Goal: Register for event/course

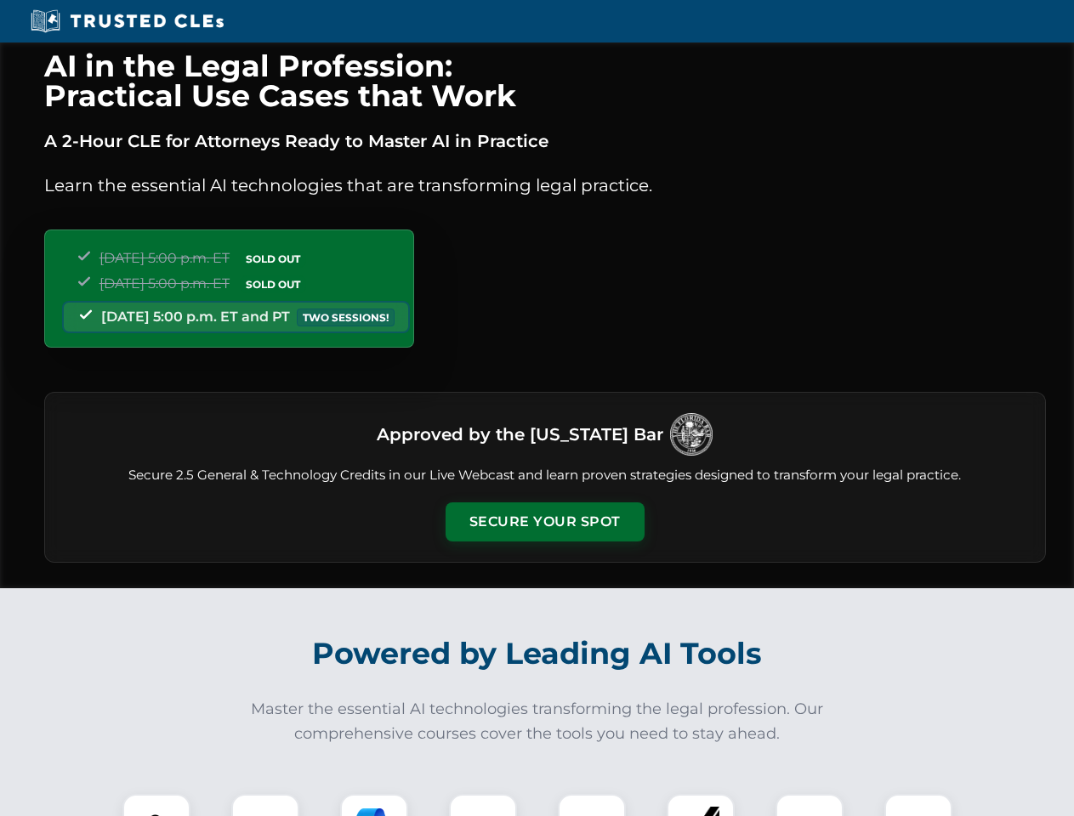
click at [544, 522] on button "Secure Your Spot" at bounding box center [544, 521] width 199 height 39
click at [156, 805] on img at bounding box center [156, 827] width 49 height 49
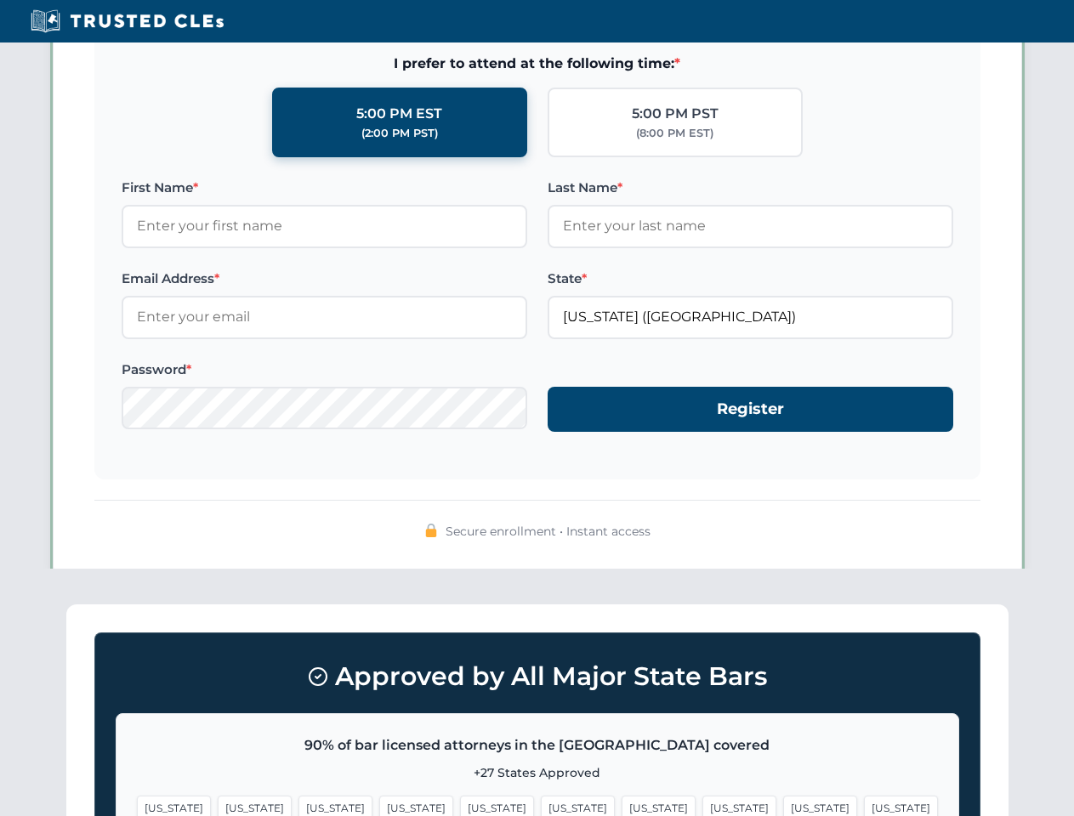
click at [621, 805] on span "[US_STATE]" at bounding box center [658, 808] width 74 height 25
click at [783, 805] on span "[US_STATE]" at bounding box center [820, 808] width 74 height 25
